Goal: Task Accomplishment & Management: Complete application form

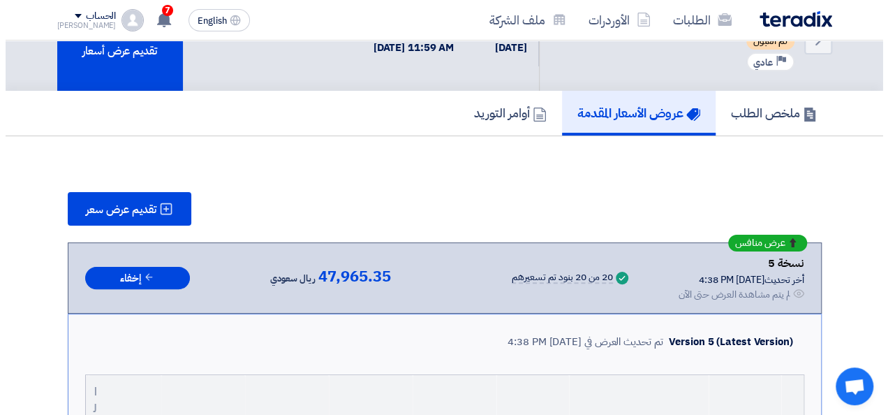
scroll to position [56, 0]
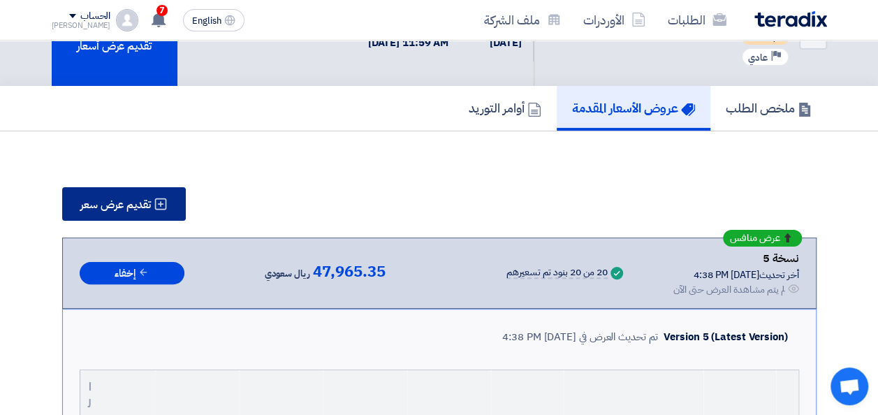
click at [105, 208] on span "تقديم عرض سعر" at bounding box center [115, 204] width 71 height 11
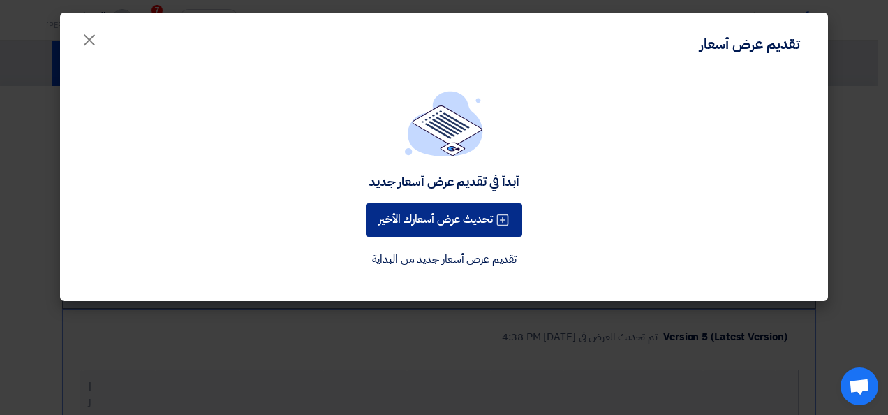
click at [441, 221] on button "تحديث عرض أسعارك الأخير" at bounding box center [444, 220] width 156 height 34
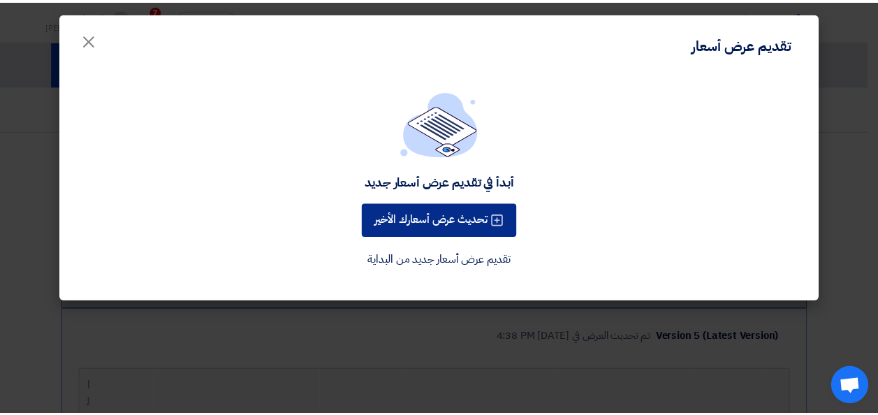
scroll to position [0, 0]
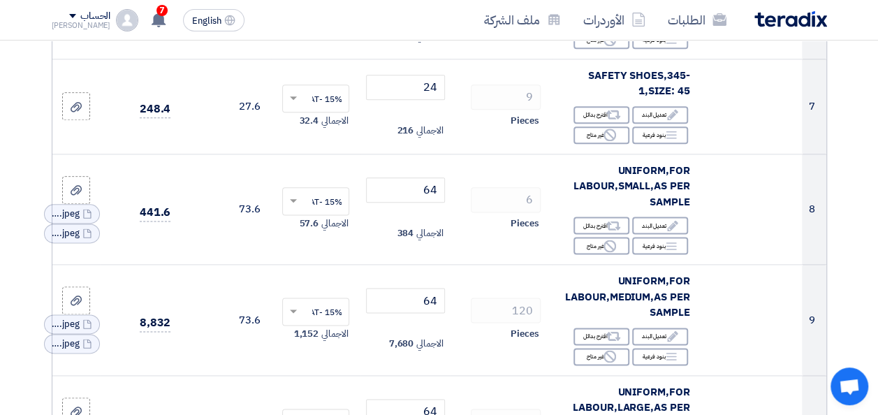
scroll to position [782, 0]
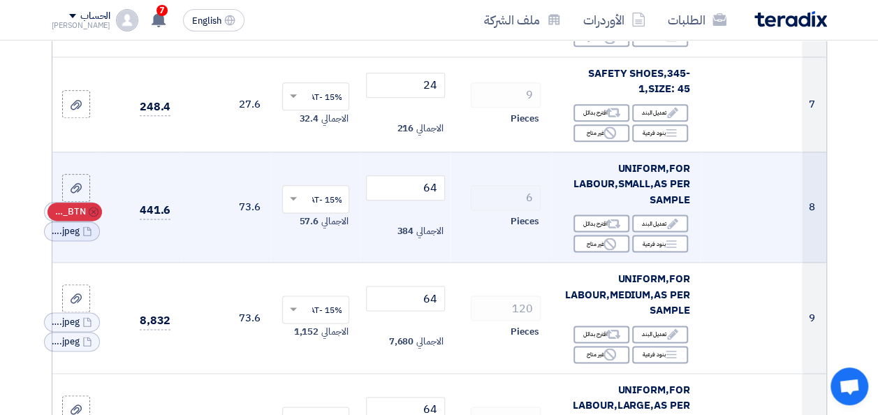
click at [93, 216] on icon "Cancel" at bounding box center [94, 212] width 10 height 10
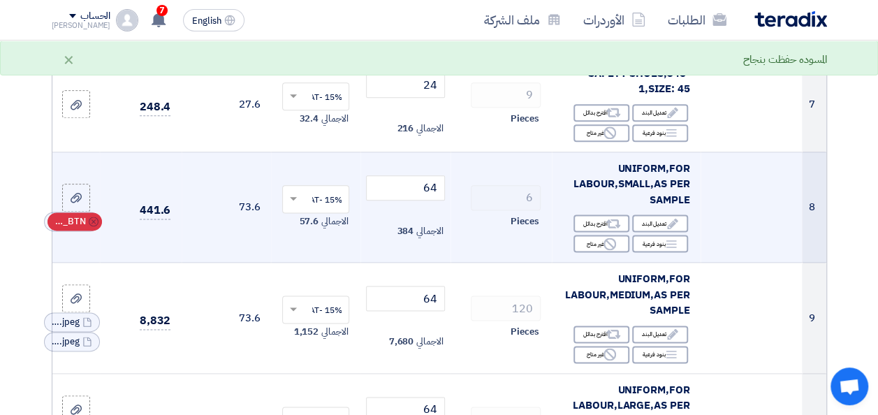
click at [93, 226] on icon "Cancel" at bounding box center [94, 221] width 10 height 10
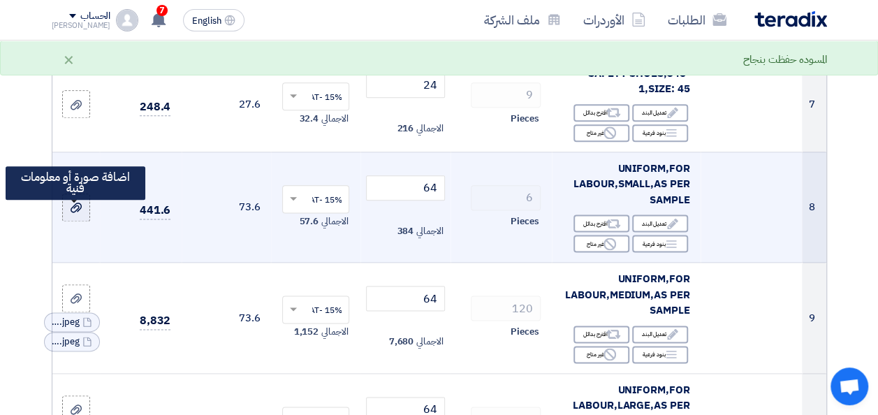
click at [72, 212] on use at bounding box center [76, 208] width 11 height 10
click at [0, 0] on input "file" at bounding box center [0, 0] width 0 height 0
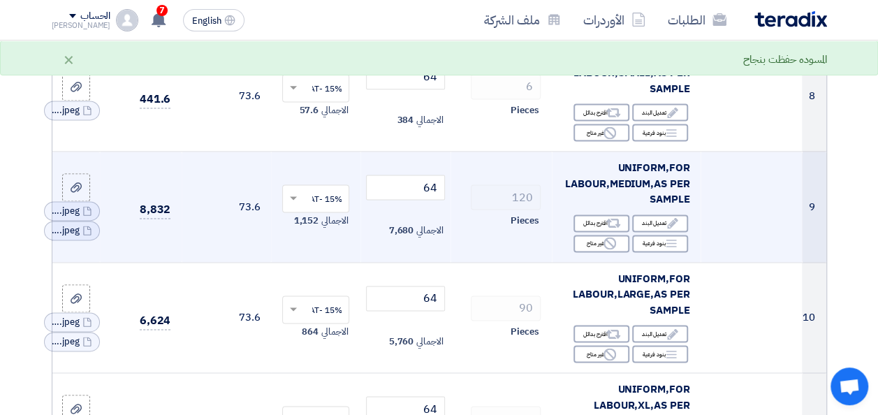
scroll to position [894, 0]
click at [94, 215] on use at bounding box center [94, 210] width 10 height 10
click at [91, 225] on icon "Cancel" at bounding box center [94, 220] width 10 height 10
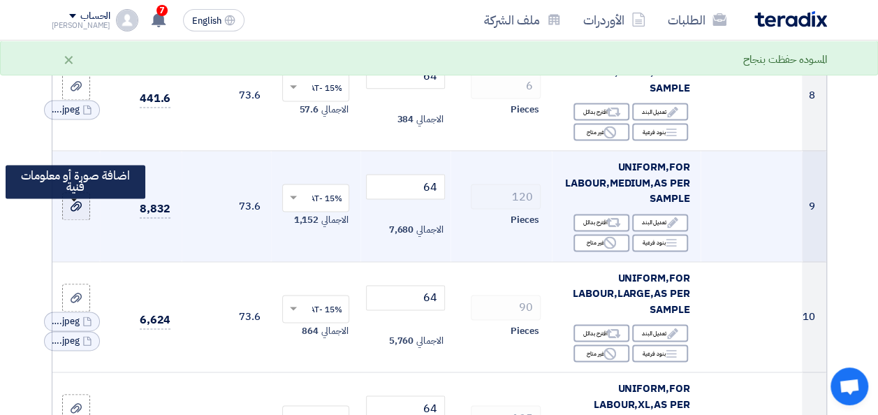
click at [76, 220] on label at bounding box center [76, 206] width 28 height 28
click at [0, 0] on input "file" at bounding box center [0, 0] width 0 height 0
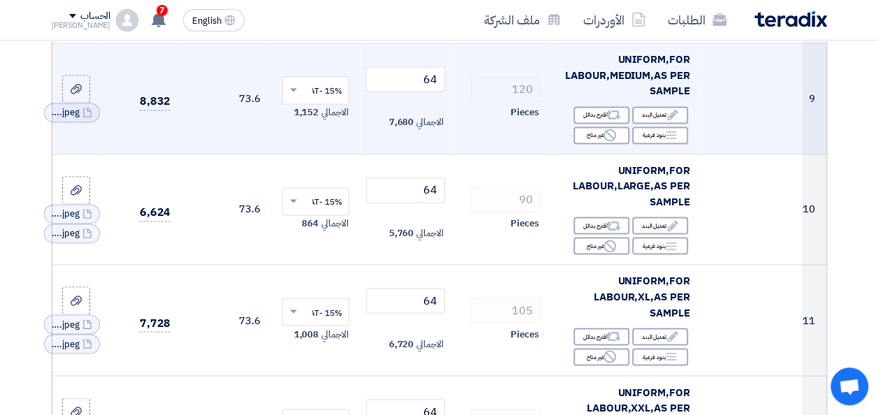
scroll to position [1006, 0]
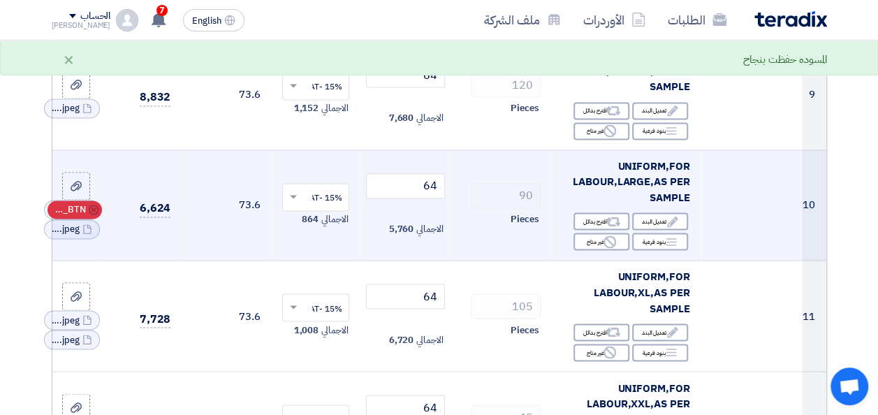
click at [91, 214] on icon "Cancel" at bounding box center [94, 210] width 10 height 10
click at [91, 224] on icon "Cancel" at bounding box center [94, 219] width 10 height 10
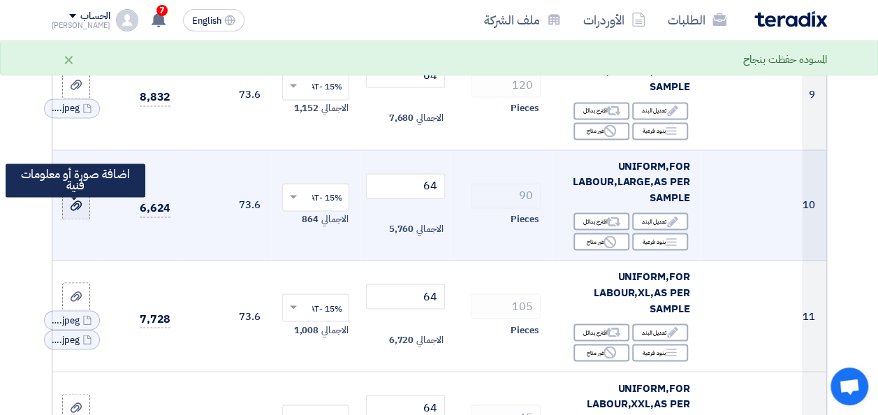
click at [75, 210] on use at bounding box center [76, 205] width 11 height 10
click at [0, 0] on input "file" at bounding box center [0, 0] width 0 height 0
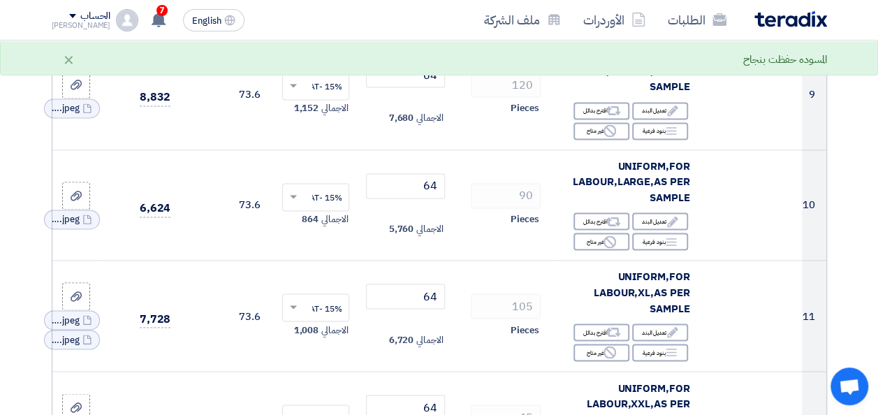
click at [29, 265] on section "تفاصيل الطلب # الكود/الموديل البيان/الوصف الكمية/العدد سعر الوحدة (SAR) الضرائب…" at bounding box center [439, 420] width 878 height 2592
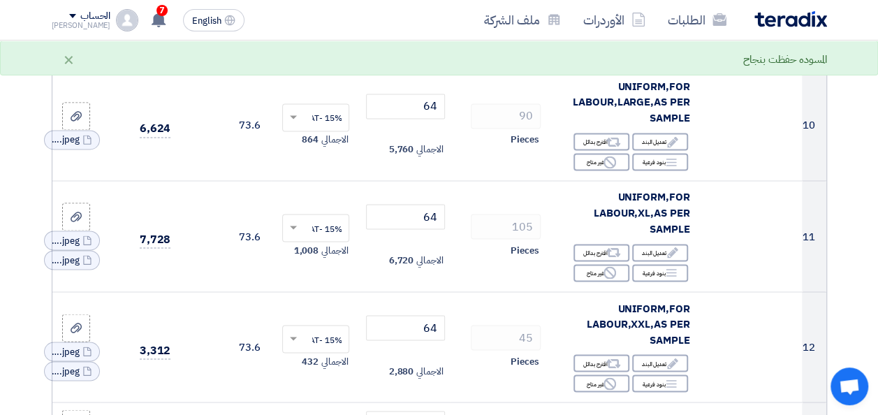
scroll to position [1089, 0]
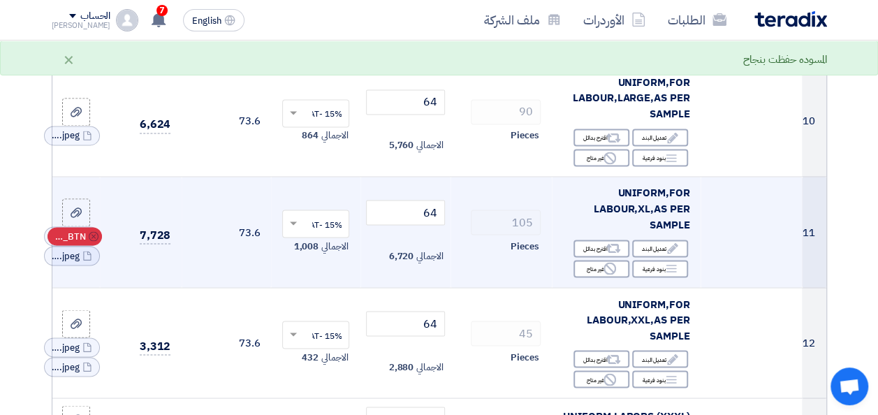
click at [93, 241] on icon "Cancel" at bounding box center [94, 236] width 10 height 10
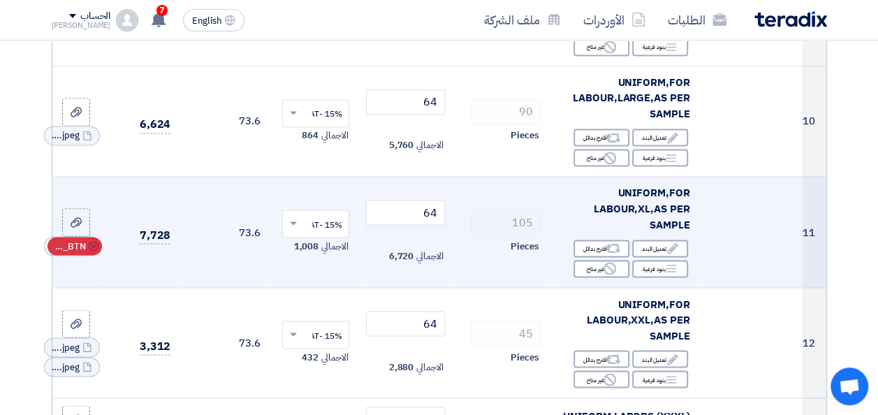
click at [92, 251] on icon "Cancel" at bounding box center [94, 246] width 10 height 10
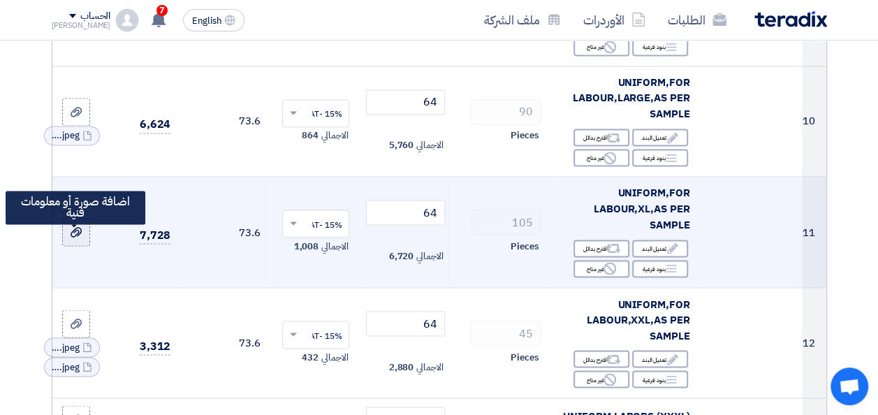
click at [71, 237] on icon at bounding box center [76, 231] width 11 height 11
click at [0, 0] on input "file" at bounding box center [0, 0] width 0 height 0
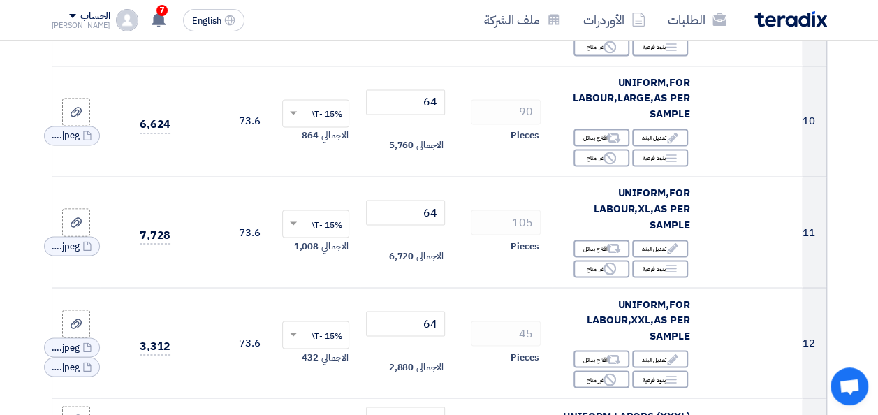
click at [32, 288] on section "تفاصيل الطلب # الكود/الموديل البيان/الوصف الكمية/العدد سعر الوحدة (SAR) الضرائب…" at bounding box center [439, 337] width 878 height 2592
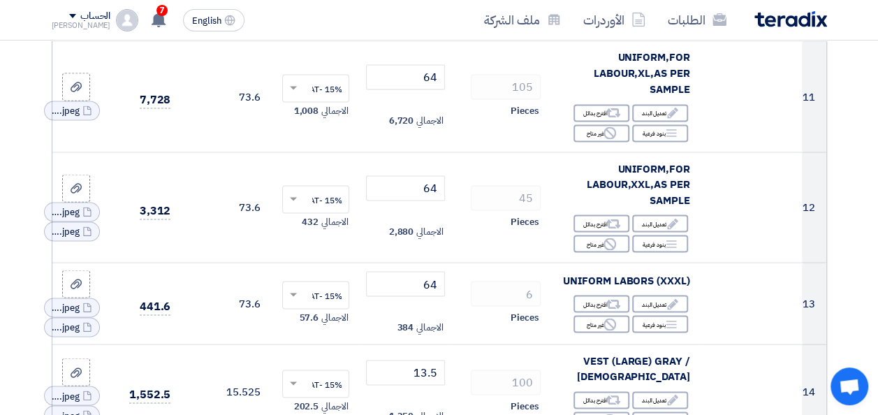
scroll to position [1229, 0]
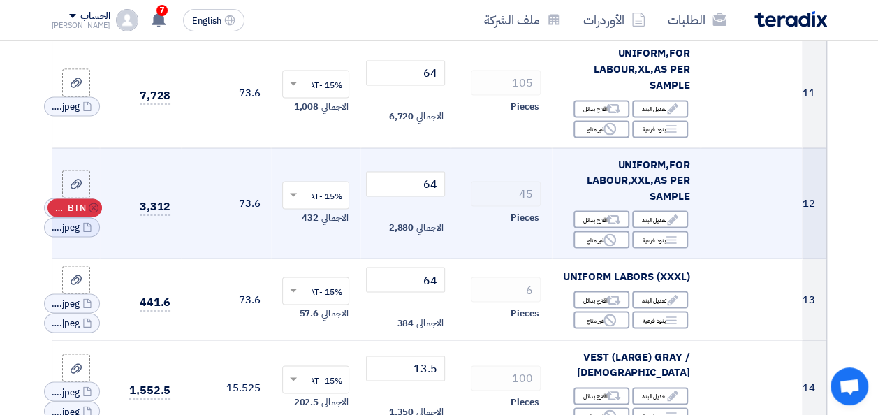
click at [94, 212] on icon "Cancel" at bounding box center [94, 208] width 10 height 10
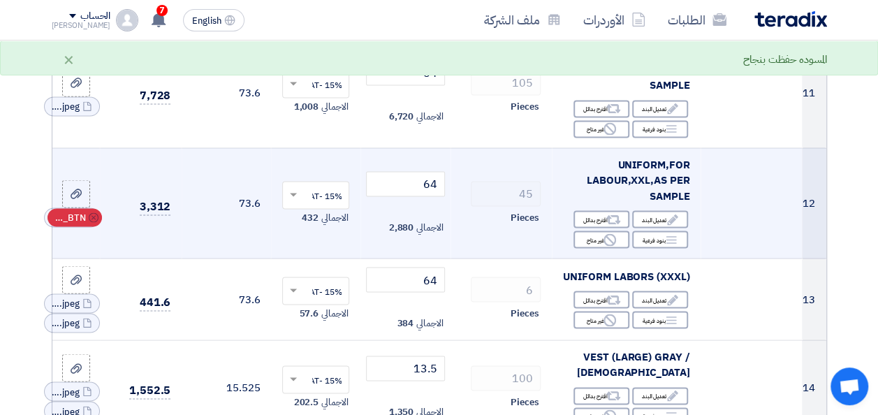
click at [94, 222] on icon "Cancel" at bounding box center [94, 217] width 10 height 10
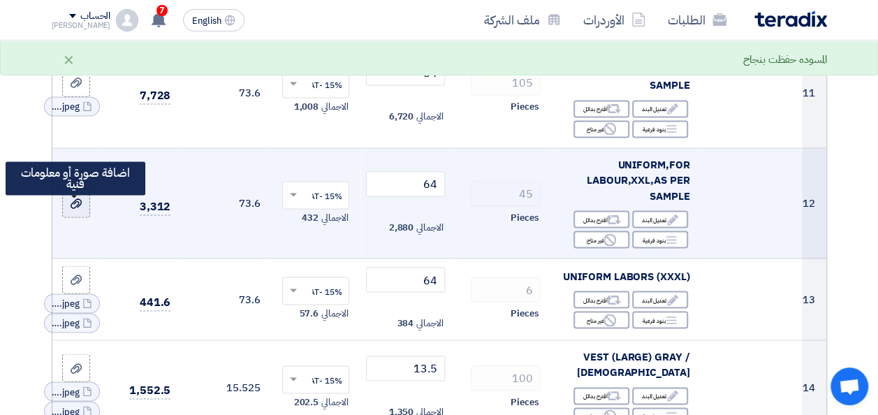
click at [77, 209] on icon at bounding box center [76, 203] width 11 height 11
click at [0, 0] on input "file" at bounding box center [0, 0] width 0 height 0
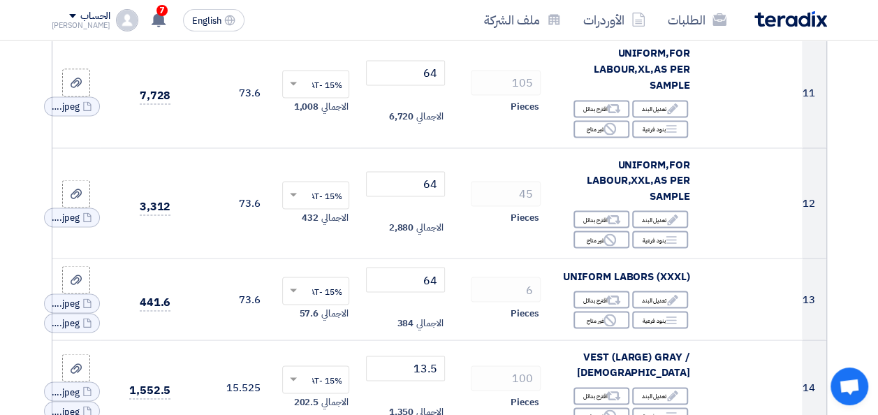
click at [42, 249] on div "تفاصيل الطلب # الكود/الموديل البيان/الوصف الكمية/العدد سعر الوحدة (SAR) الضرائب…" at bounding box center [439, 189] width 796 height 2520
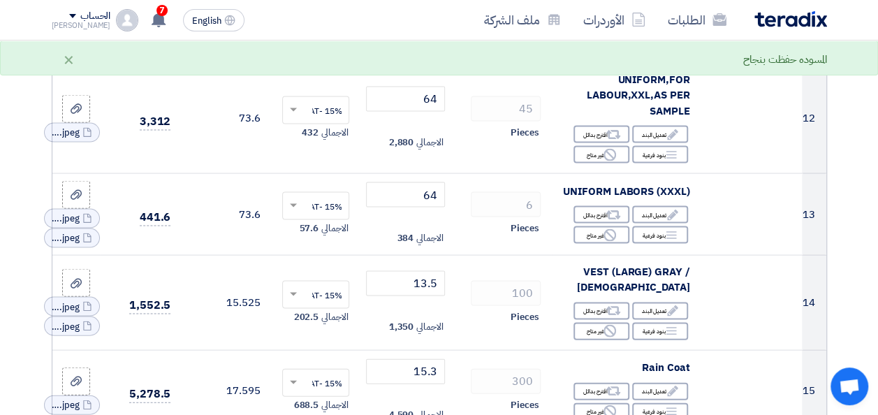
scroll to position [1341, 0]
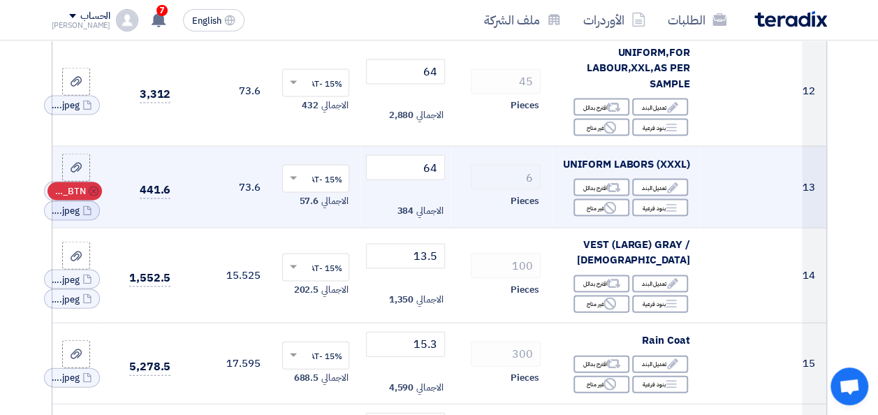
click at [92, 196] on icon "Cancel" at bounding box center [94, 191] width 10 height 10
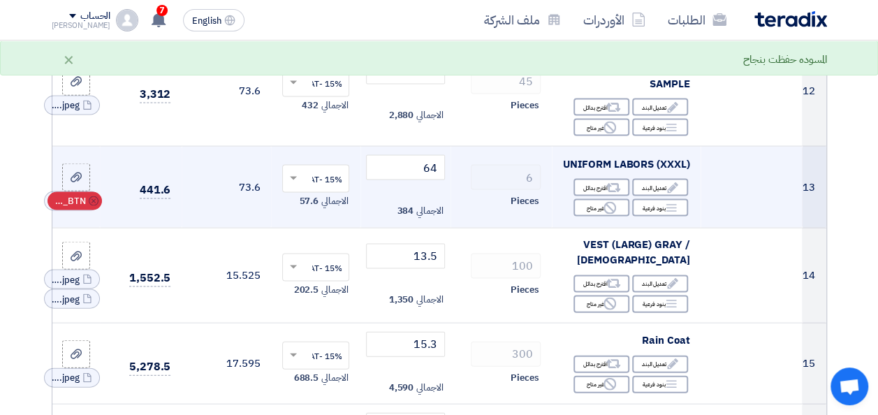
click at [94, 206] on icon "Cancel" at bounding box center [94, 201] width 10 height 10
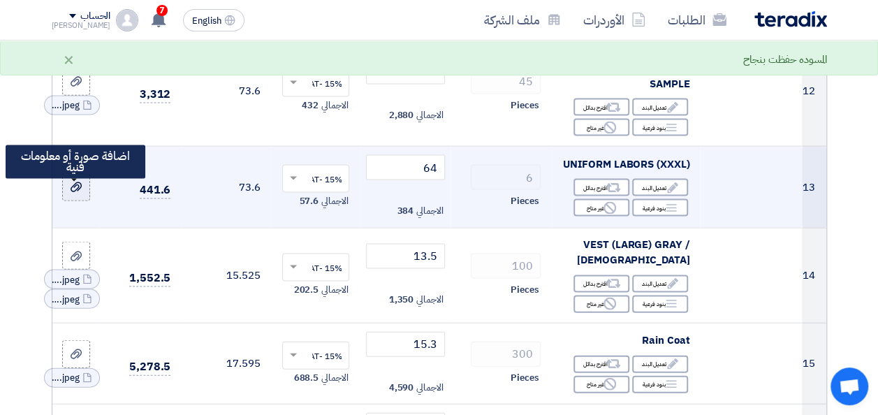
click at [78, 192] on use at bounding box center [76, 187] width 11 height 10
click at [0, 0] on input "file" at bounding box center [0, 0] width 0 height 0
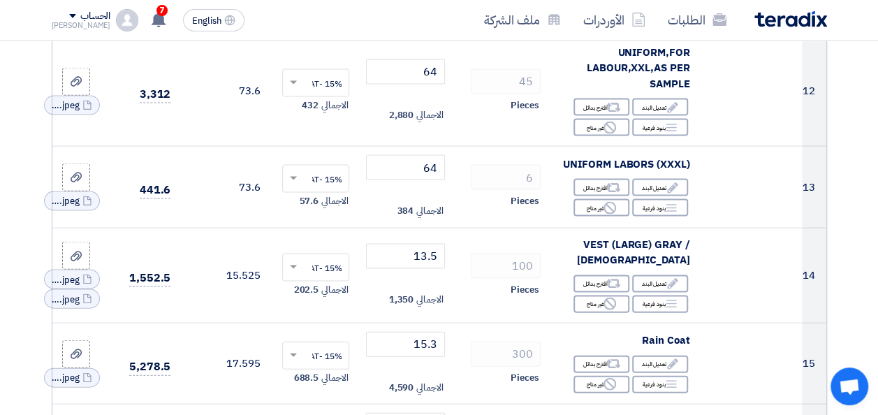
click at [34, 235] on section "تفاصيل الطلب # الكود/الموديل البيان/الوصف الكمية/العدد سعر الوحدة (SAR) الضرائب…" at bounding box center [439, 85] width 878 height 2592
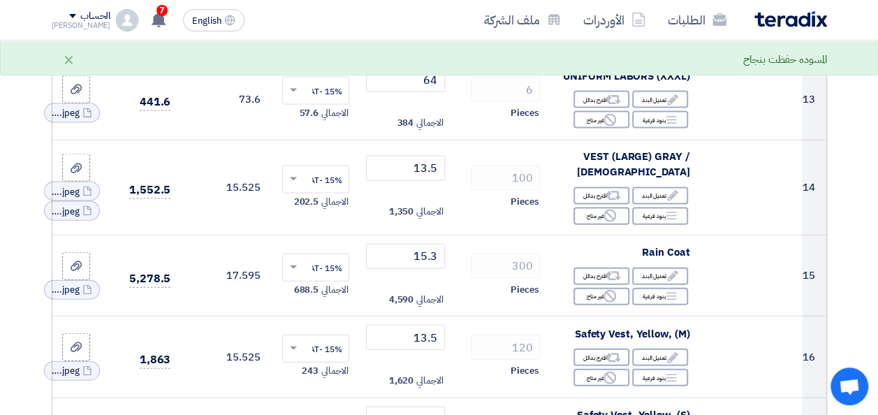
scroll to position [1452, 0]
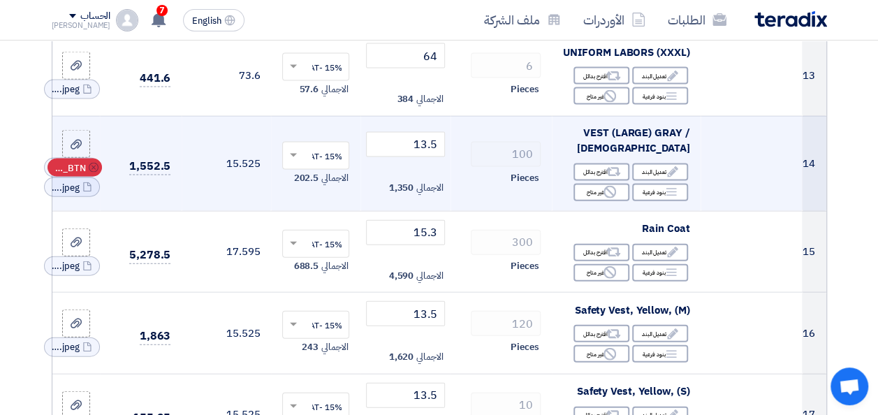
click at [92, 172] on use at bounding box center [94, 168] width 10 height 10
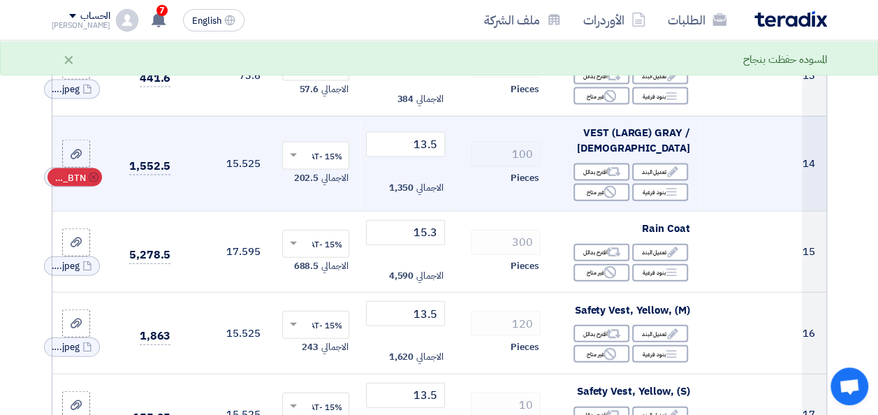
click at [92, 182] on icon "Cancel" at bounding box center [94, 177] width 10 height 10
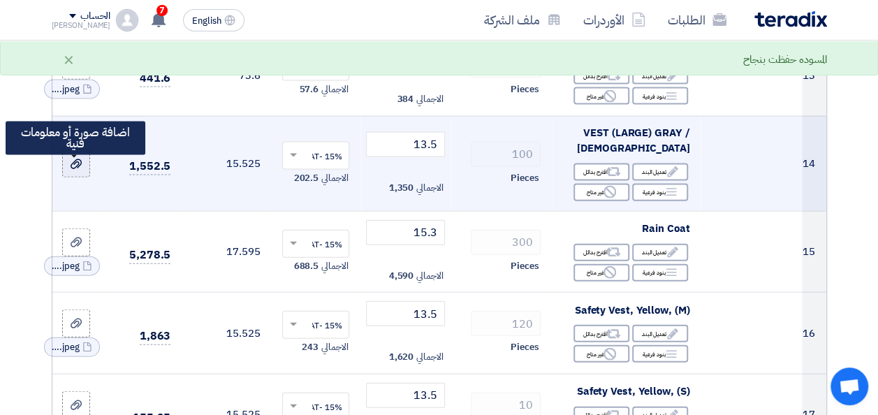
click at [77, 170] on icon at bounding box center [76, 164] width 11 height 11
click at [0, 0] on input "file" at bounding box center [0, 0] width 0 height 0
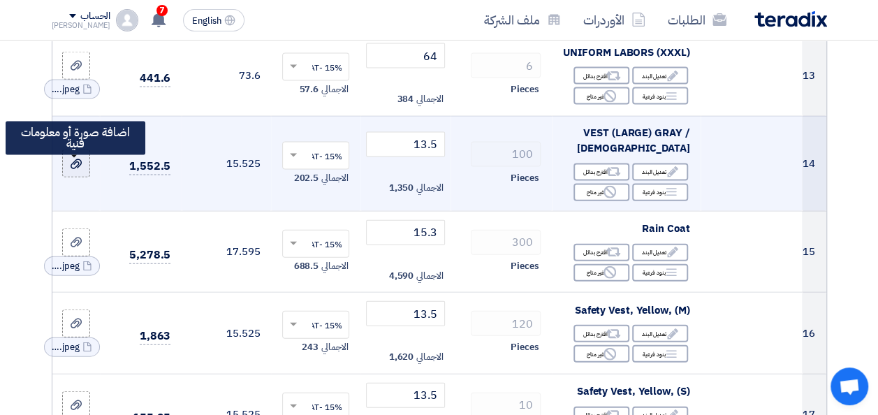
click at [75, 170] on icon at bounding box center [76, 164] width 11 height 11
click at [0, 0] on input "file" at bounding box center [0, 0] width 0 height 0
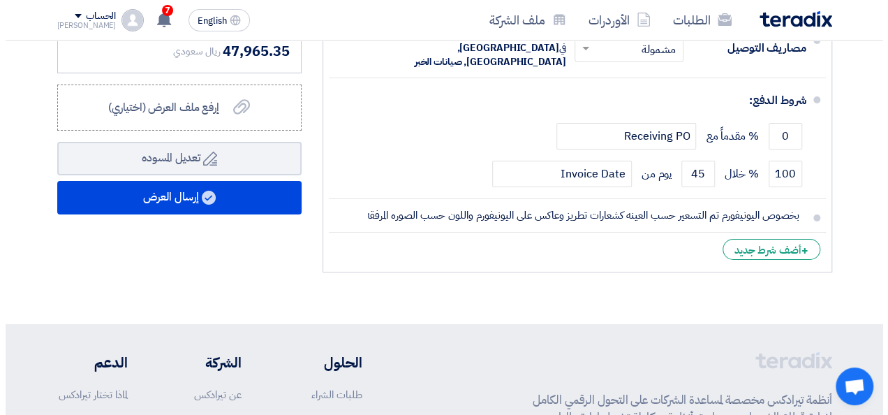
scroll to position [2402, 0]
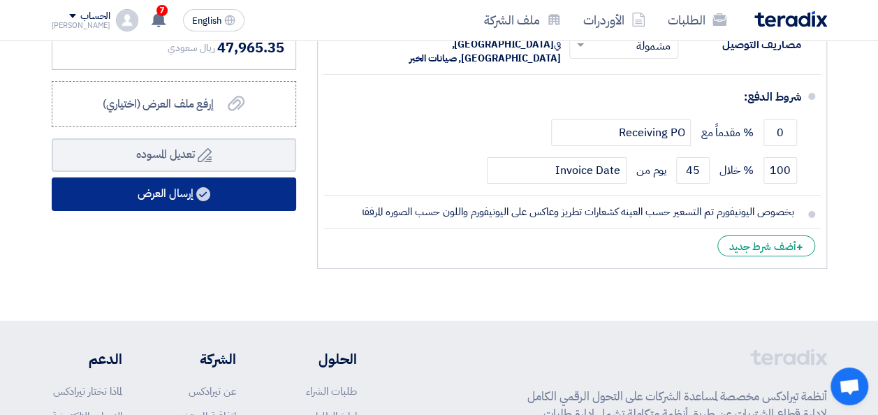
click at [184, 205] on button "إرسال العرض" at bounding box center [174, 194] width 244 height 34
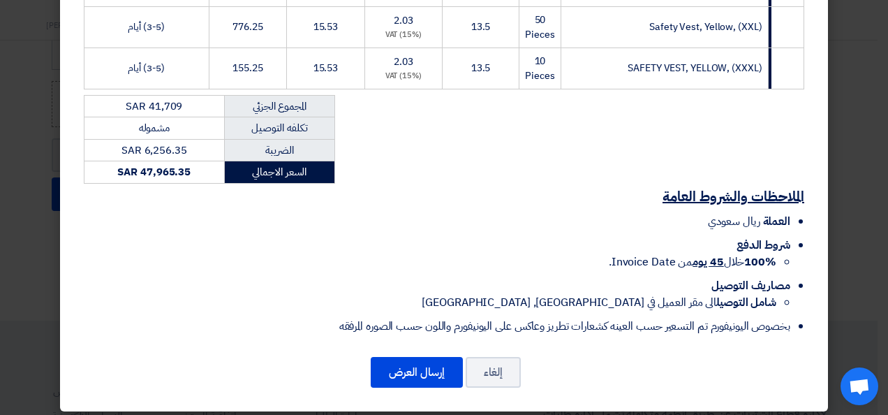
scroll to position [1006, 0]
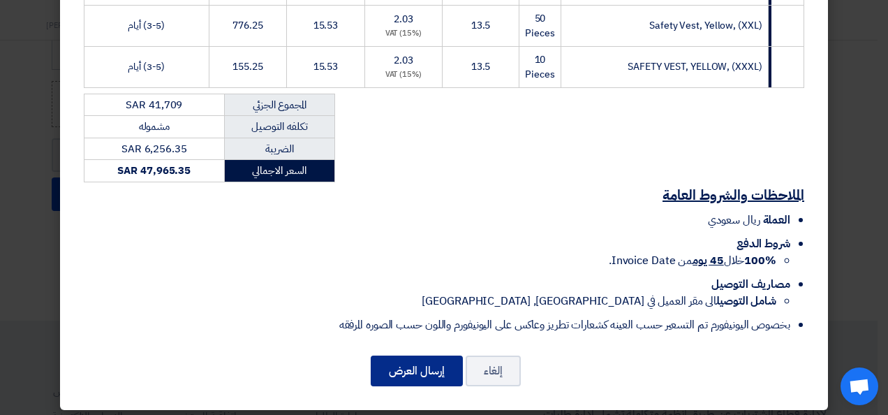
click at [422, 365] on button "إرسال العرض" at bounding box center [417, 370] width 92 height 31
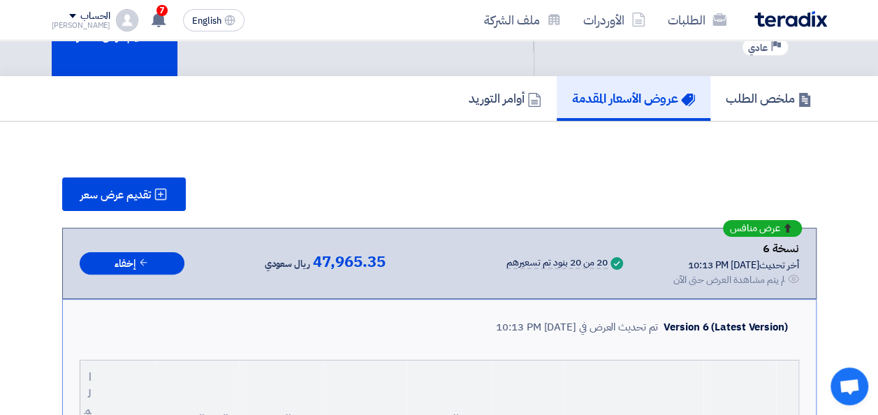
scroll to position [0, 0]
